Goal: Navigation & Orientation: Find specific page/section

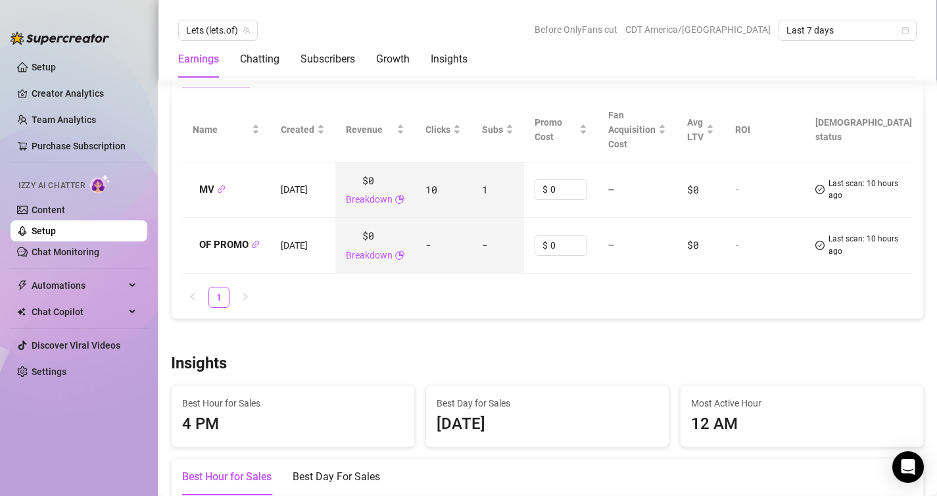
scroll to position [1547, 0]
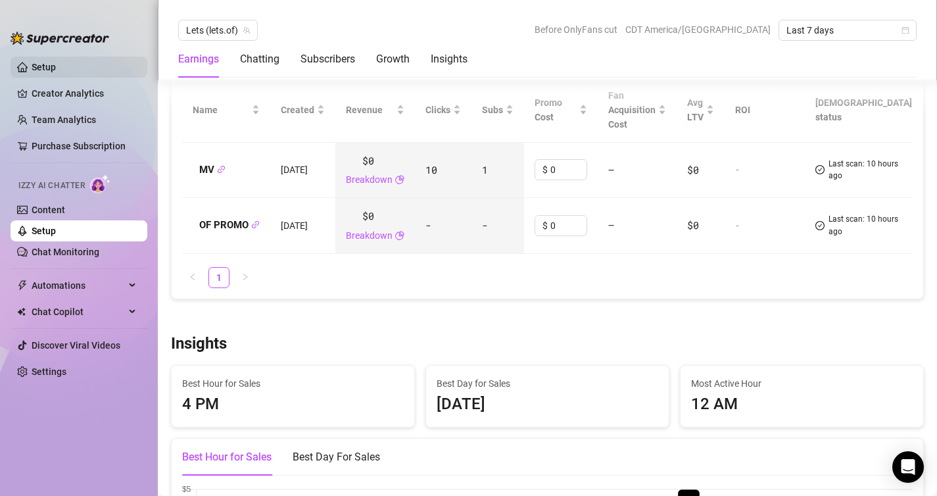
click at [56, 72] on link "Setup" at bounding box center [44, 67] width 24 height 11
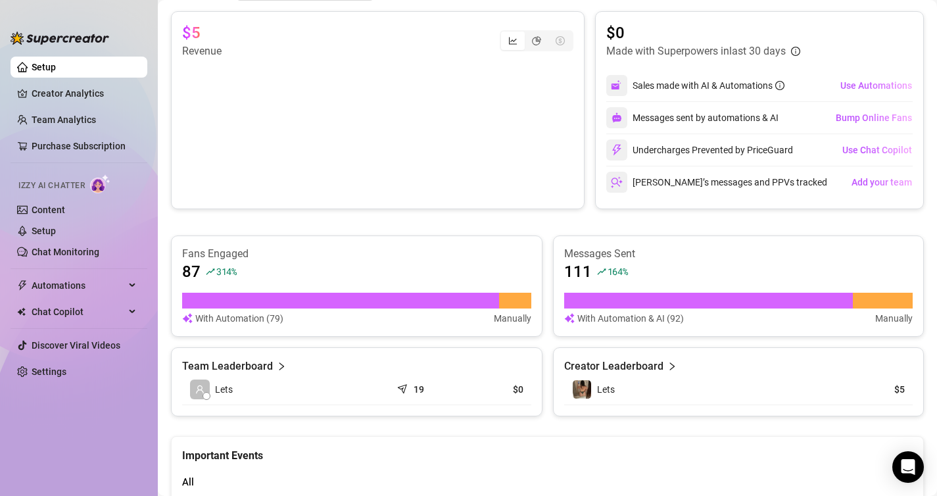
scroll to position [598, 0]
click at [638, 320] on article "With Automation & AI (92)" at bounding box center [630, 319] width 107 height 14
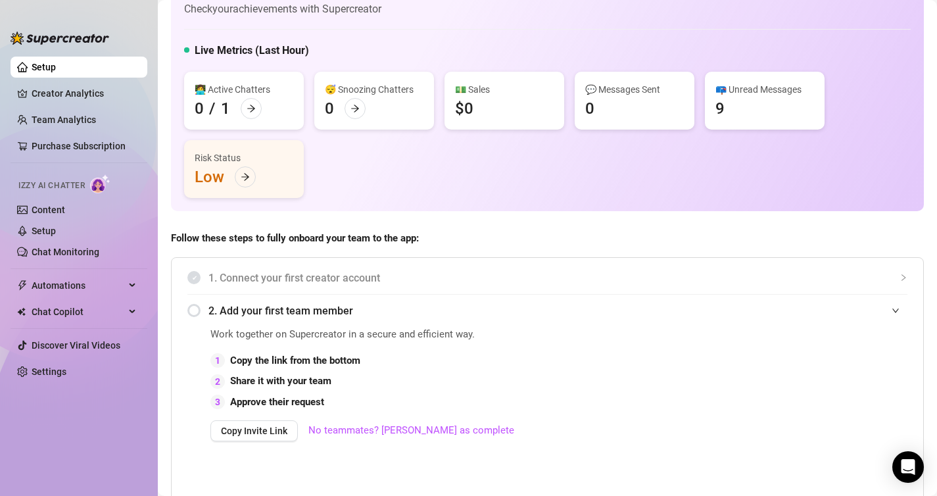
scroll to position [0, 0]
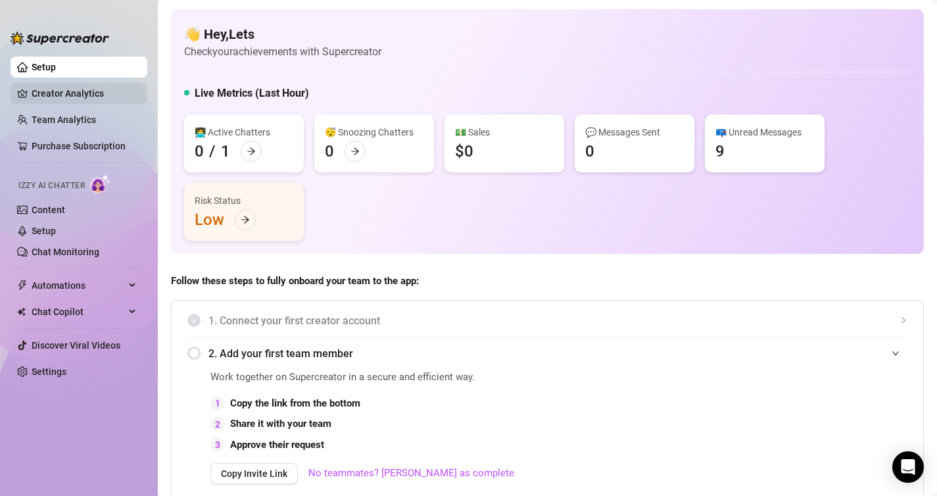
click at [82, 95] on link "Creator Analytics" at bounding box center [84, 93] width 105 height 21
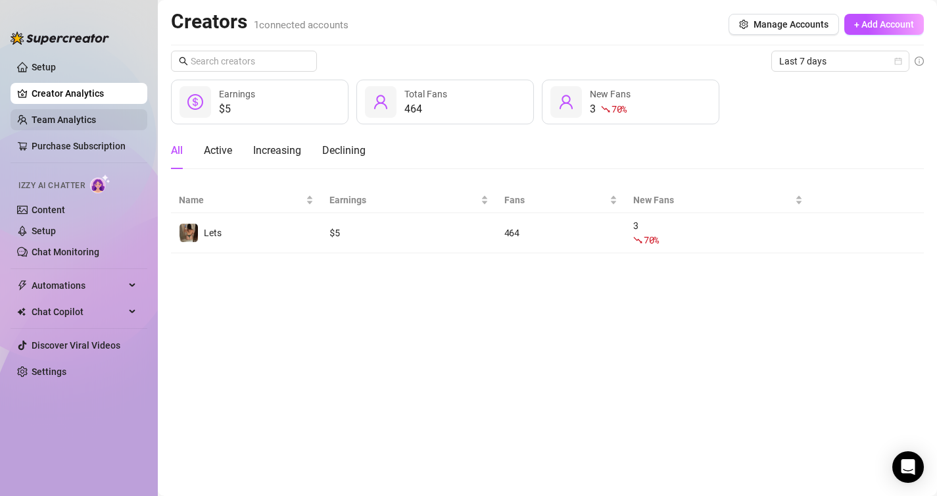
click at [80, 118] on link "Team Analytics" at bounding box center [64, 119] width 64 height 11
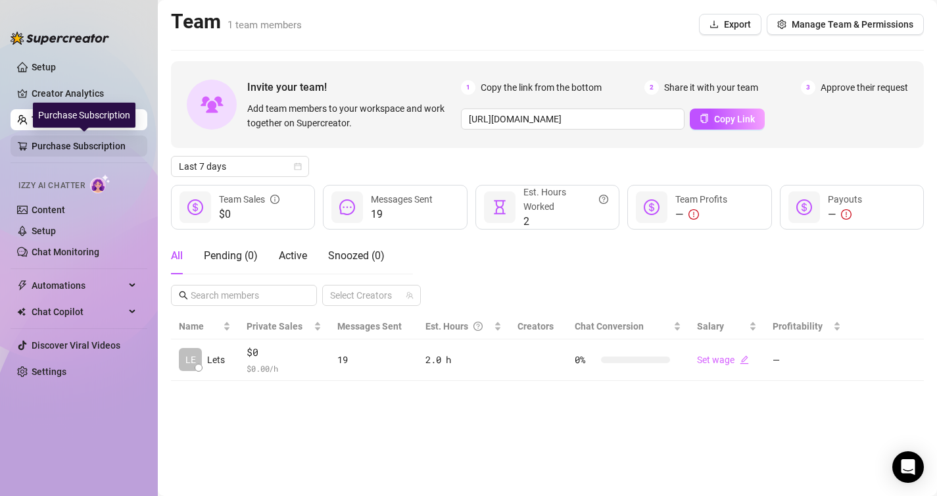
click at [80, 140] on link "Purchase Subscription" at bounding box center [84, 145] width 105 height 21
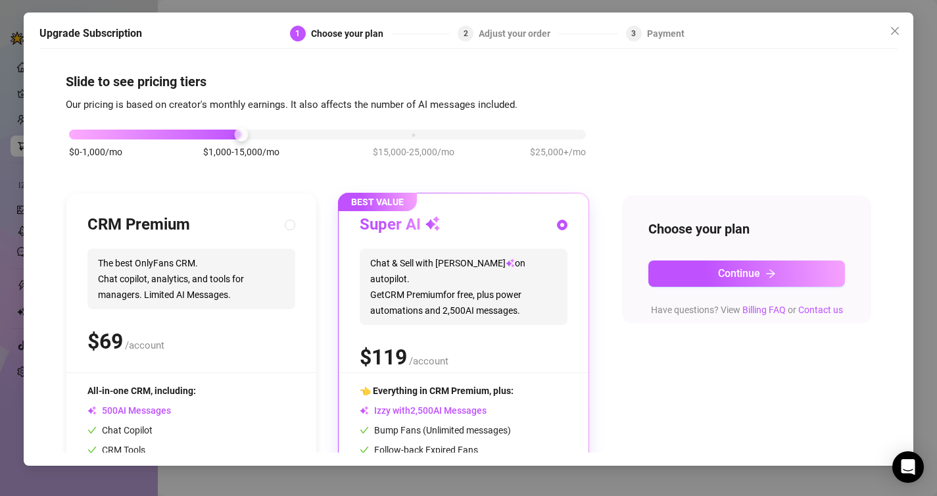
click at [7, 173] on div "Upgrade Subscription 1 Choose your plan 2 Adjust your order 3 Payment Slide to …" at bounding box center [468, 248] width 937 height 496
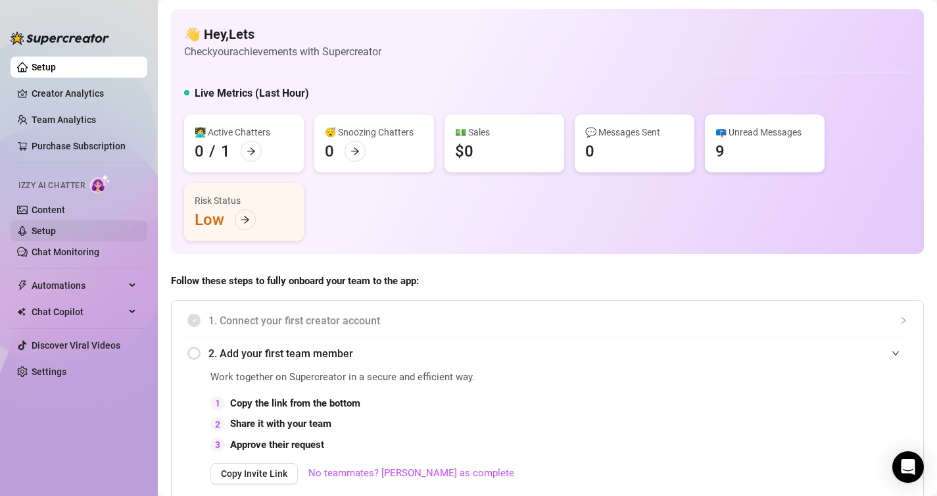
click at [55, 231] on link "Setup" at bounding box center [44, 231] width 24 height 11
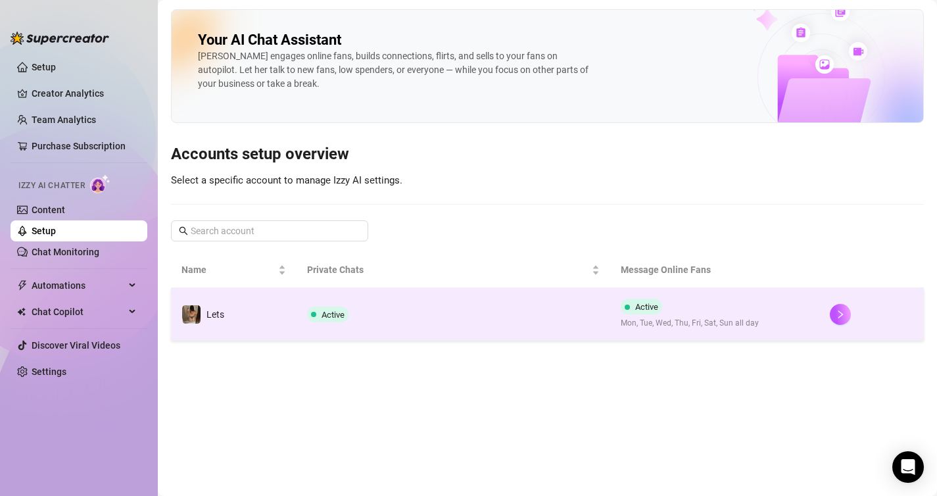
click at [327, 326] on td "Active" at bounding box center [454, 314] width 314 height 53
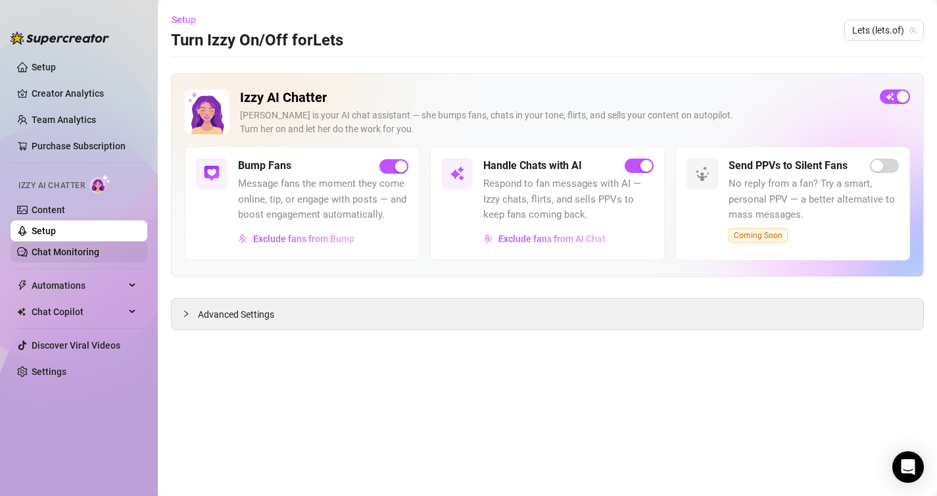
click at [64, 247] on link "Chat Monitoring" at bounding box center [66, 252] width 68 height 11
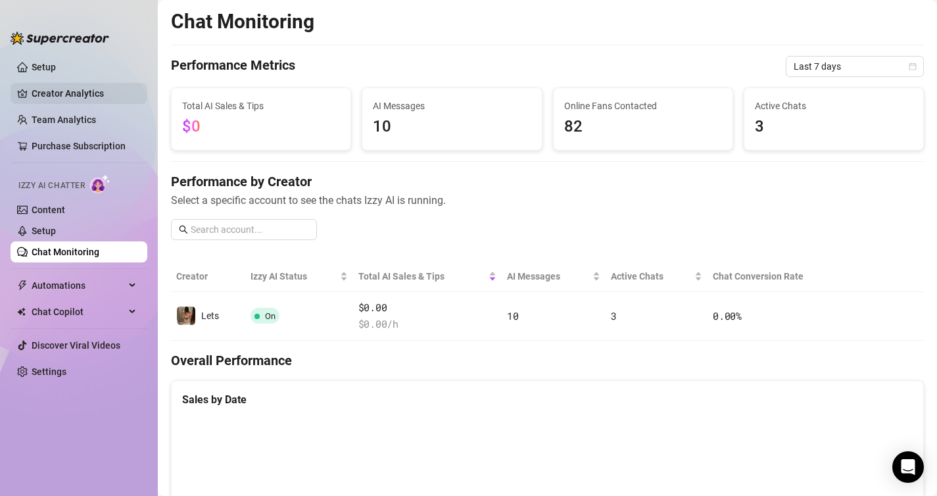
click at [46, 92] on link "Creator Analytics" at bounding box center [84, 93] width 105 height 21
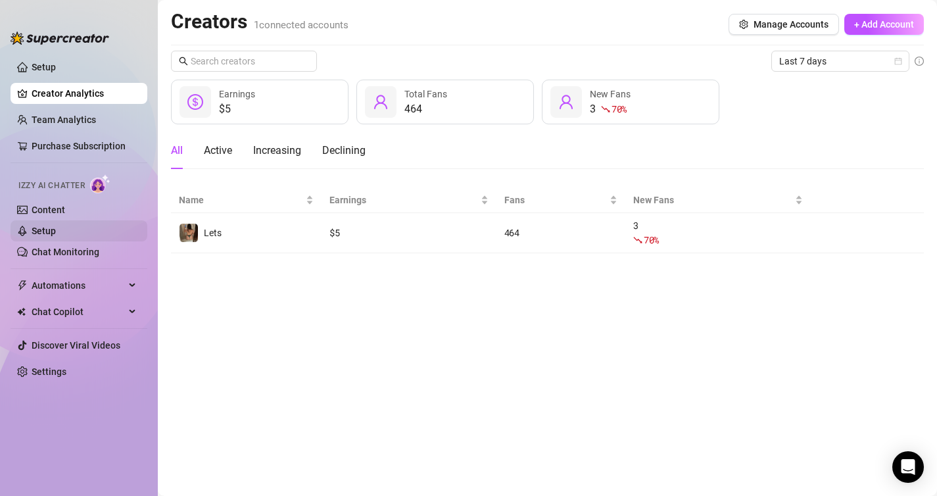
click at [48, 226] on link "Setup" at bounding box center [44, 231] width 24 height 11
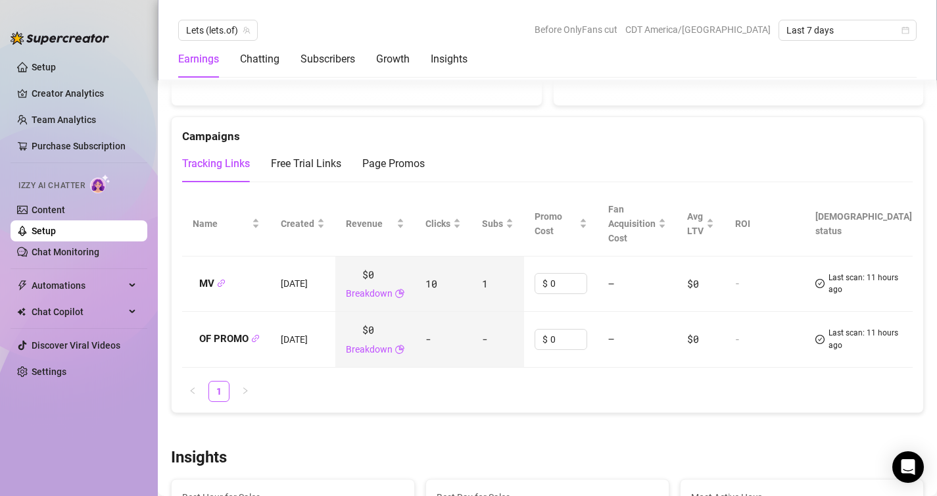
scroll to position [1455, 0]
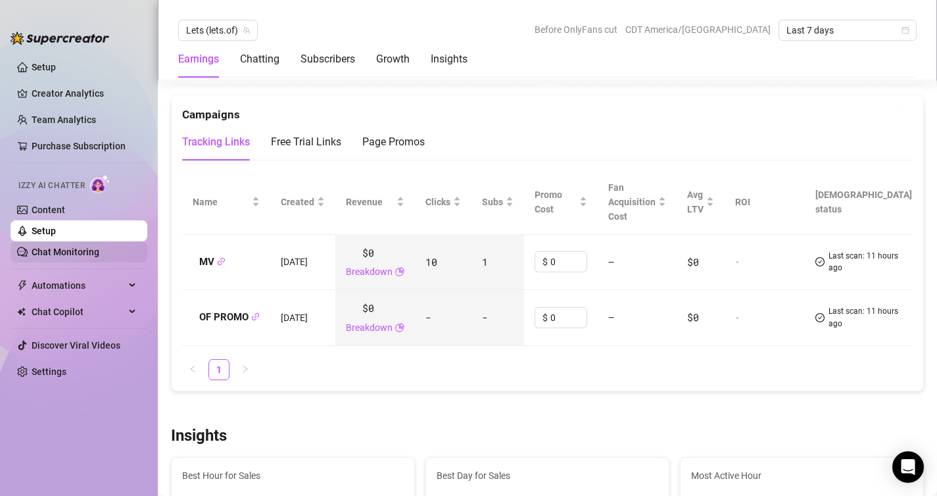
click at [58, 247] on link "Chat Monitoring" at bounding box center [66, 252] width 68 height 11
